Goal: Obtain resource: Download file/media

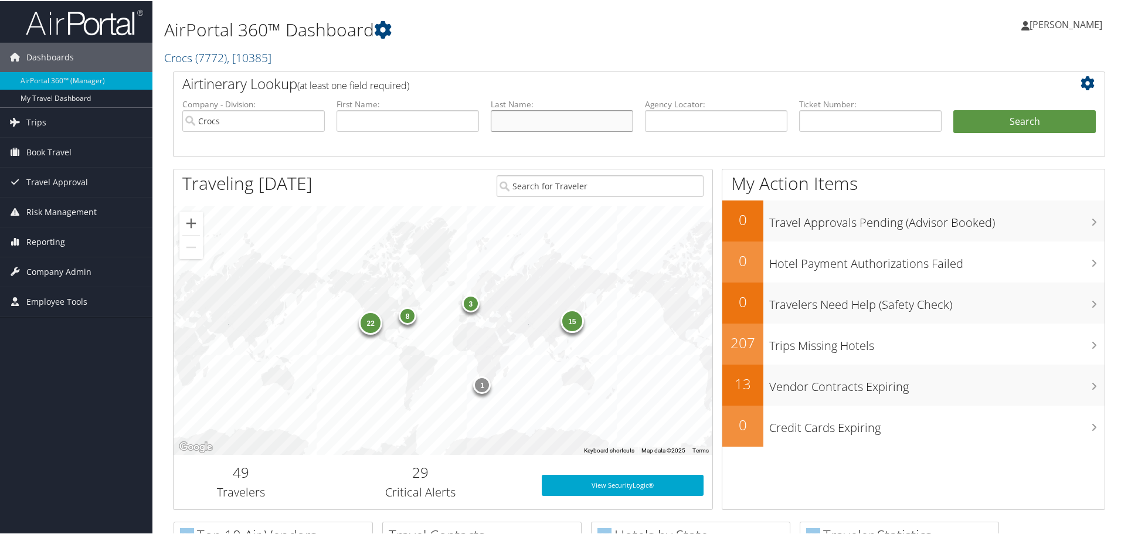
click at [534, 118] on input "text" at bounding box center [562, 120] width 142 height 22
type input "mastalski"
click at [953, 109] on button "Search" at bounding box center [1024, 120] width 142 height 23
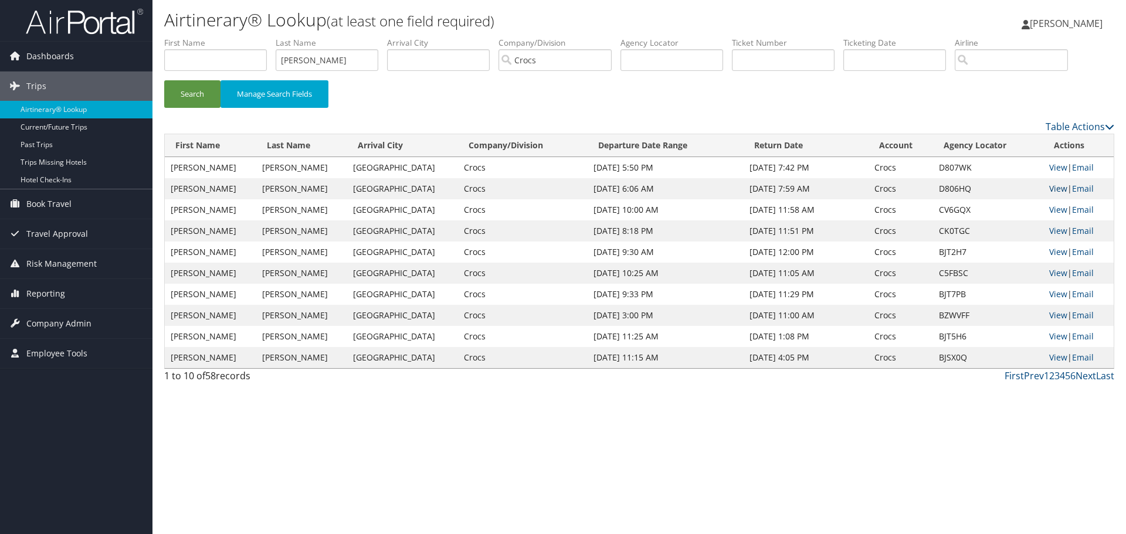
click at [1054, 189] on link "View" at bounding box center [1058, 188] width 18 height 11
click at [1057, 189] on link "View" at bounding box center [1058, 188] width 18 height 11
click at [1054, 167] on link "View" at bounding box center [1058, 167] width 18 height 11
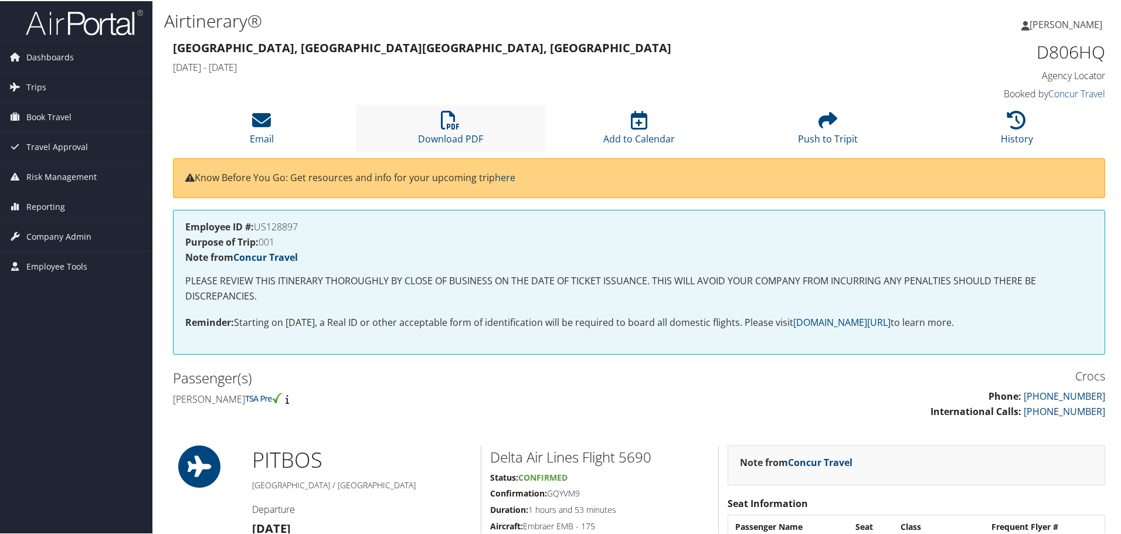
click at [444, 129] on li "Download PDF" at bounding box center [450, 127] width 189 height 47
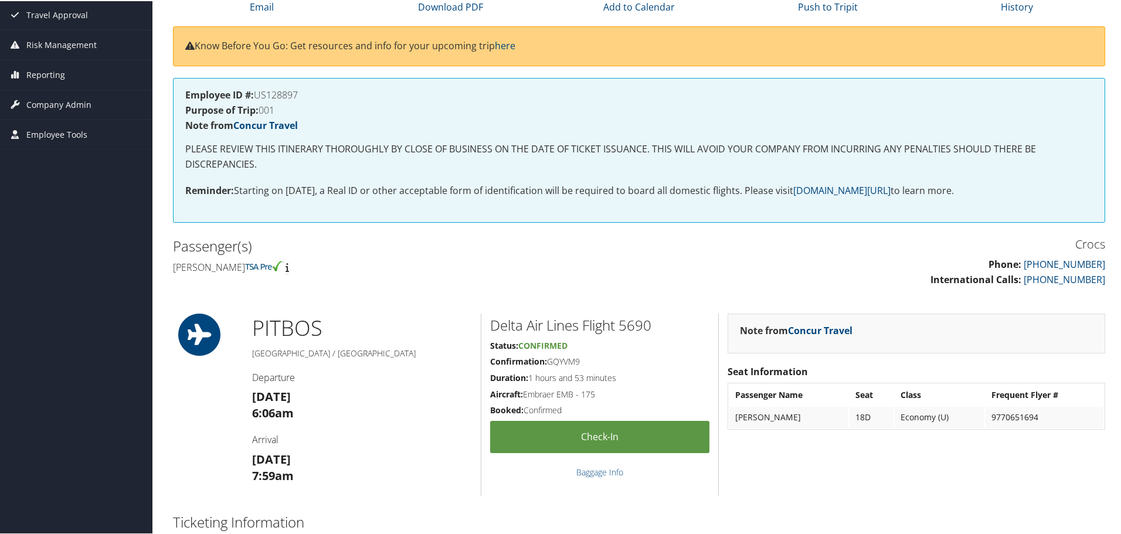
scroll to position [352, 0]
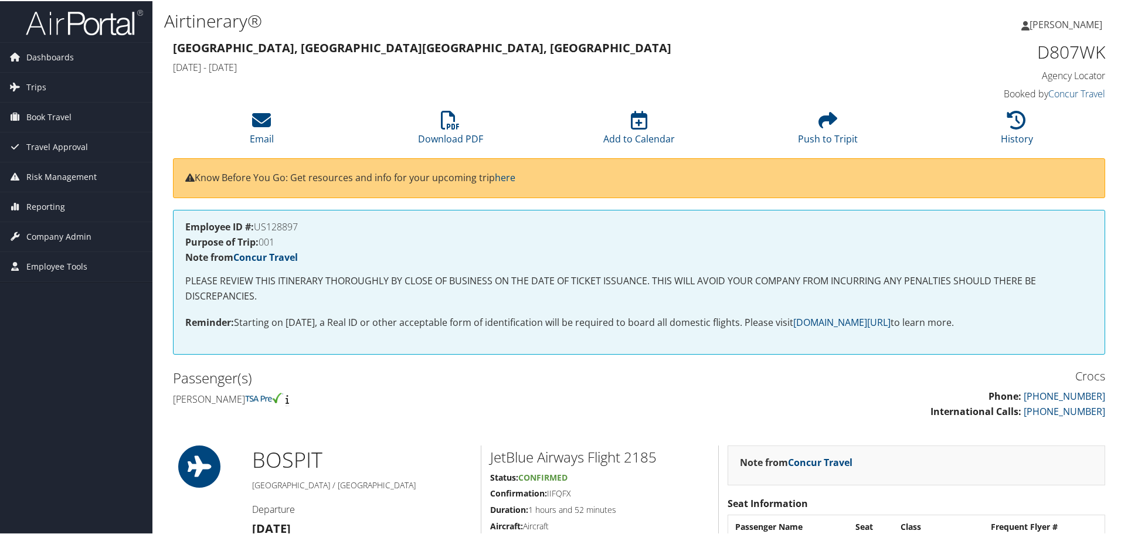
click at [717, 34] on div "Airtinerary®" at bounding box center [480, 21] width 633 height 31
click at [451, 128] on icon at bounding box center [450, 119] width 19 height 19
